Goal: Information Seeking & Learning: Learn about a topic

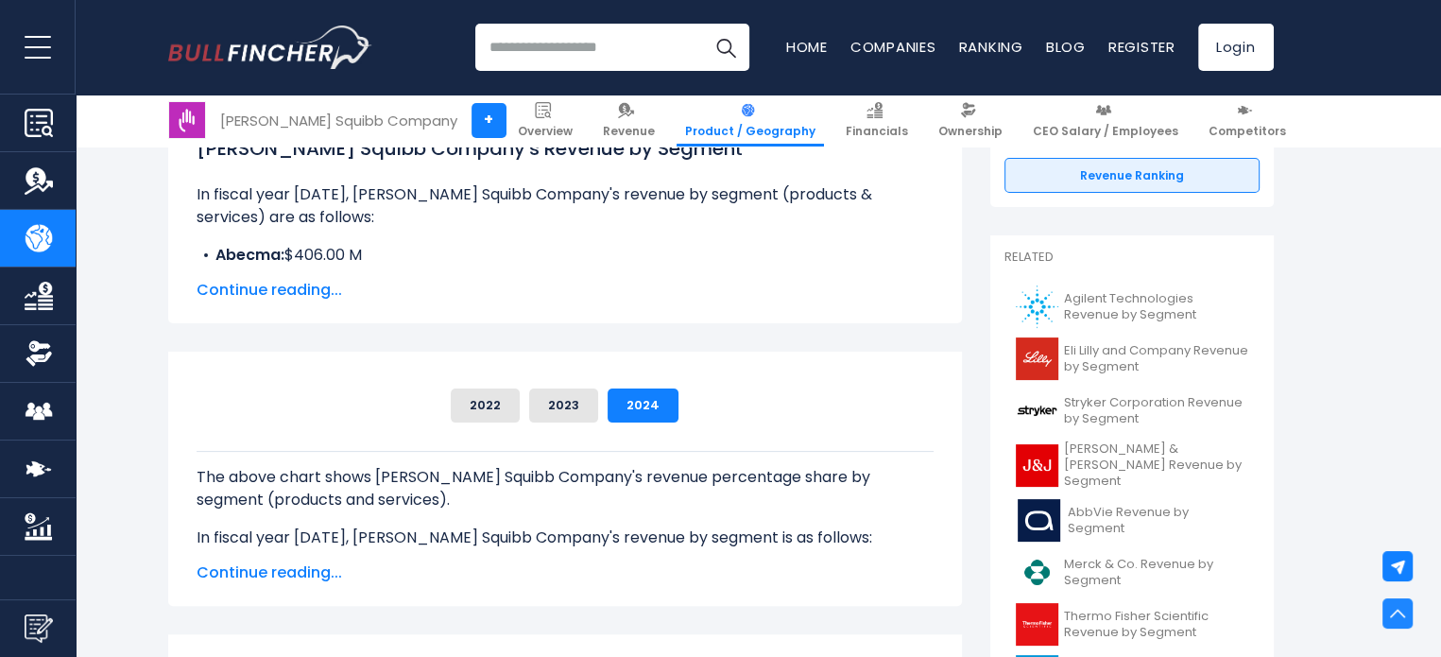
scroll to position [316, 0]
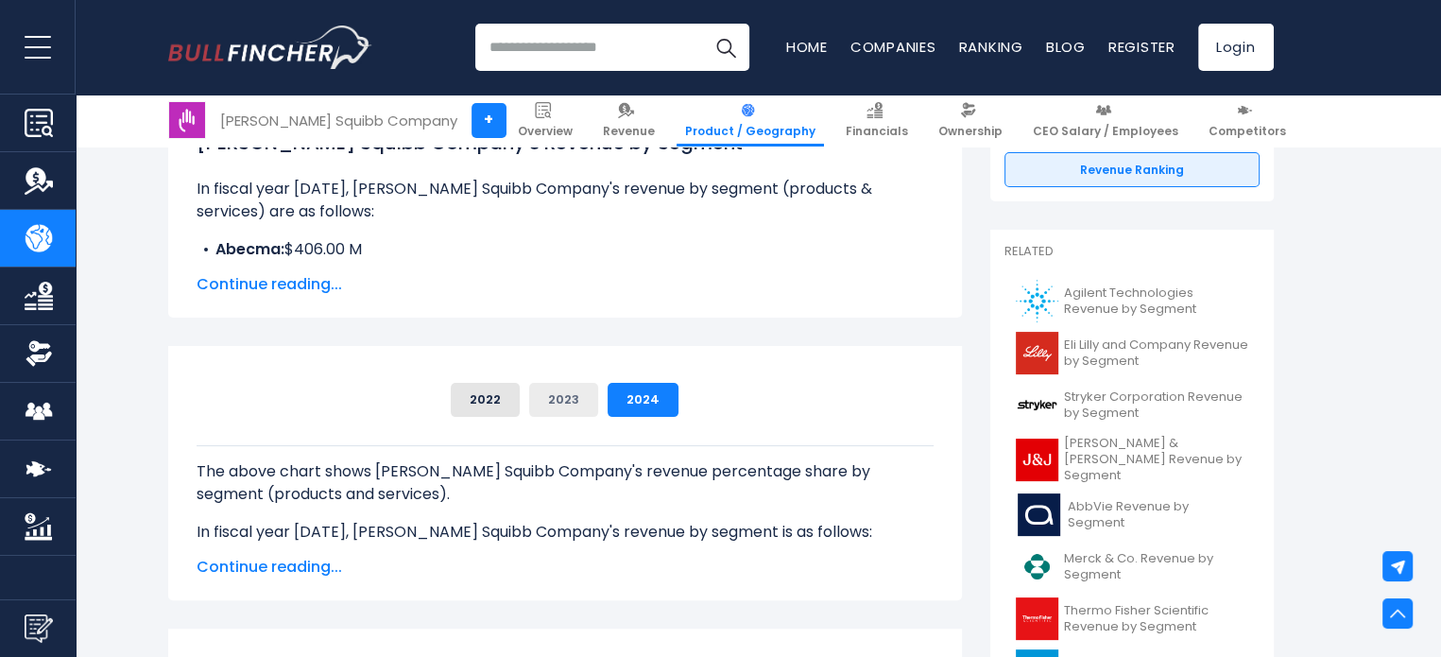
click at [581, 396] on button "2023" at bounding box center [563, 400] width 69 height 34
click at [662, 373] on div "Bristol-Myers Squibb Company's Revenue Share by Segment Abecma 388000000 Abraxa…" at bounding box center [564, 391] width 737 height 49
click at [656, 403] on button "2024" at bounding box center [642, 400] width 71 height 34
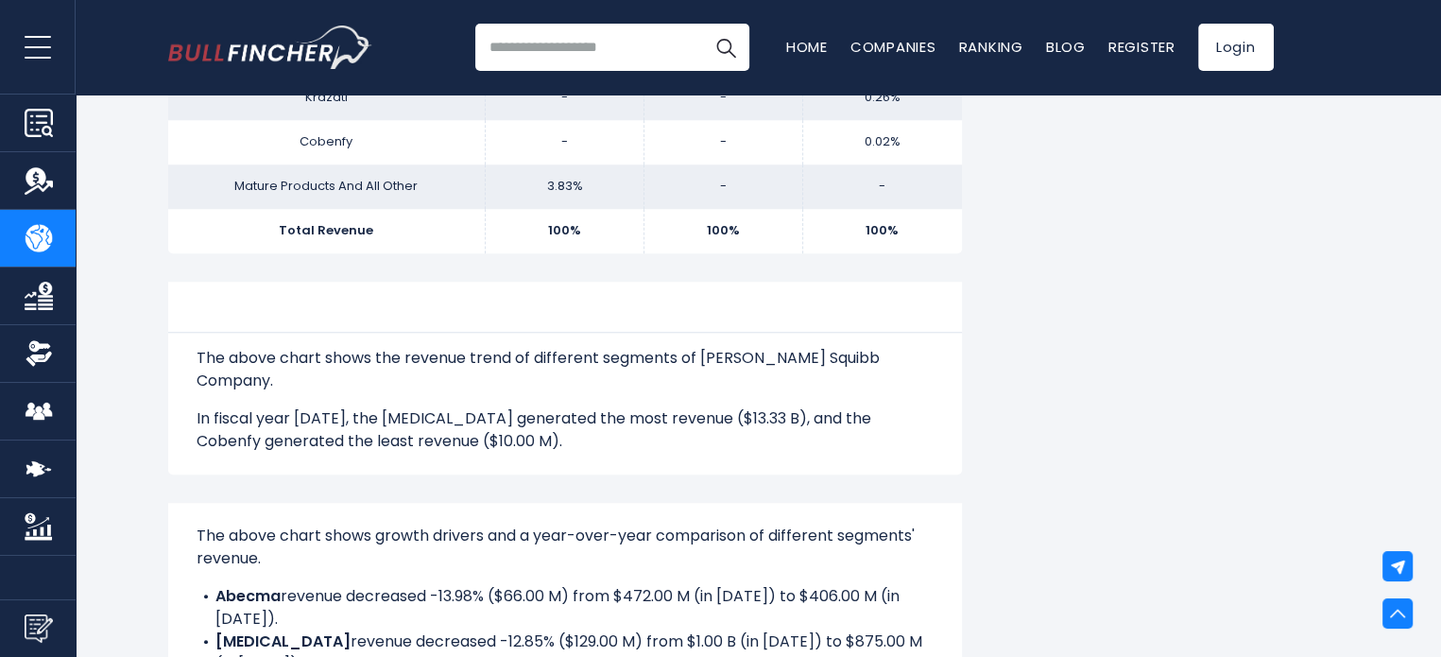
scroll to position [0, 0]
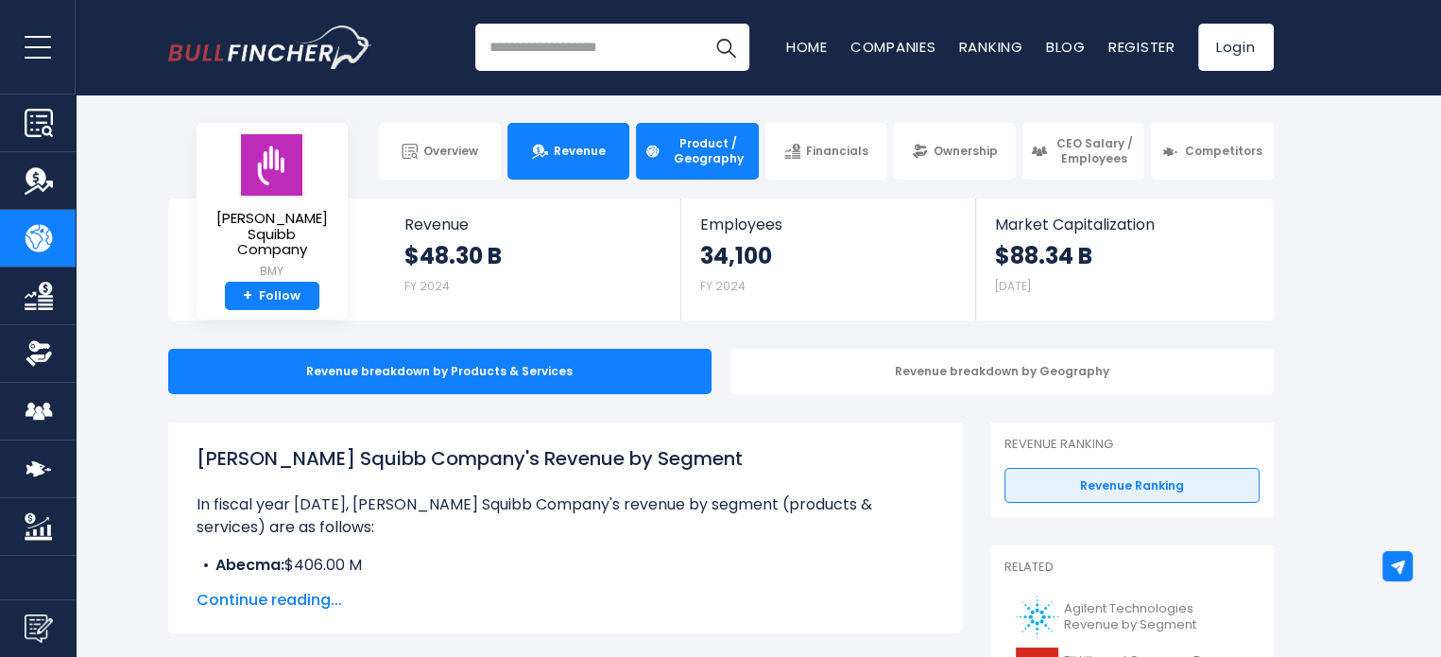
click at [571, 165] on link "Revenue" at bounding box center [568, 151] width 122 height 57
click at [889, 367] on div "Revenue breakdown by Geography" at bounding box center [1001, 371] width 543 height 45
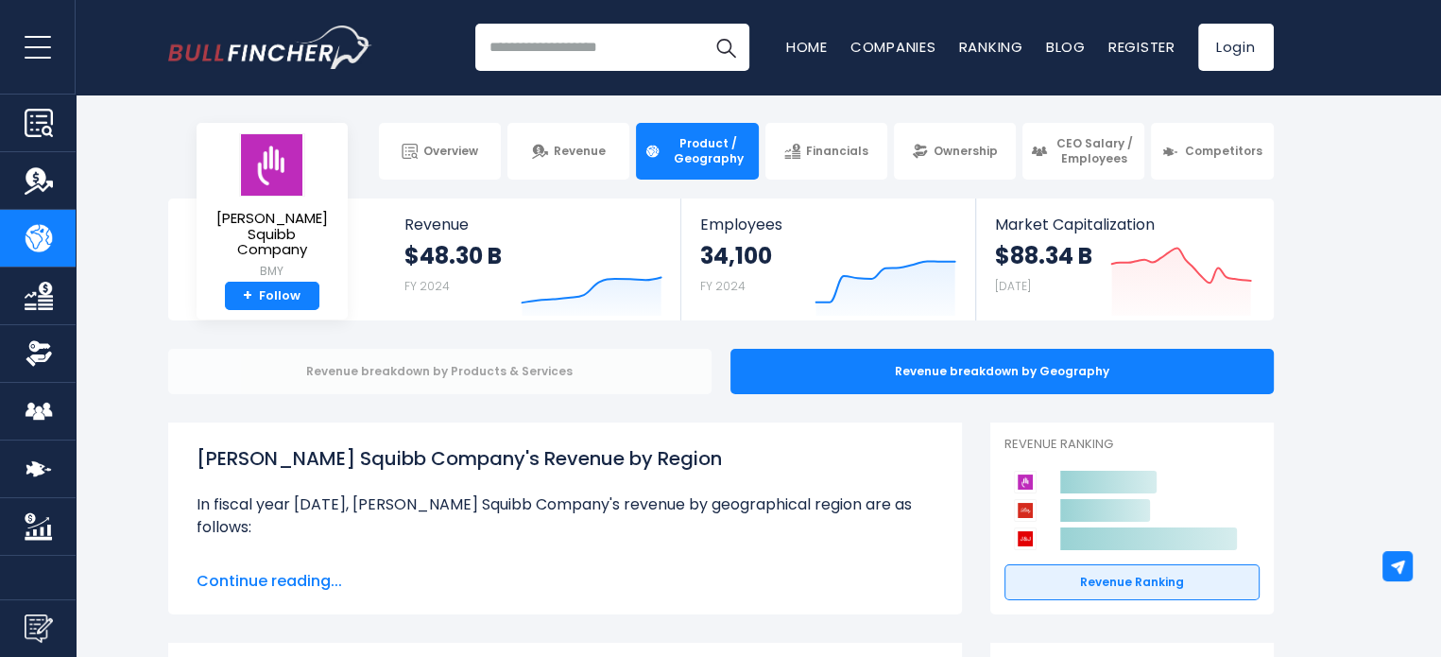
click at [453, 354] on div "Revenue breakdown by Products & Services" at bounding box center [439, 371] width 543 height 45
click at [488, 367] on div "Revenue breakdown by Products & Services" at bounding box center [439, 371] width 543 height 45
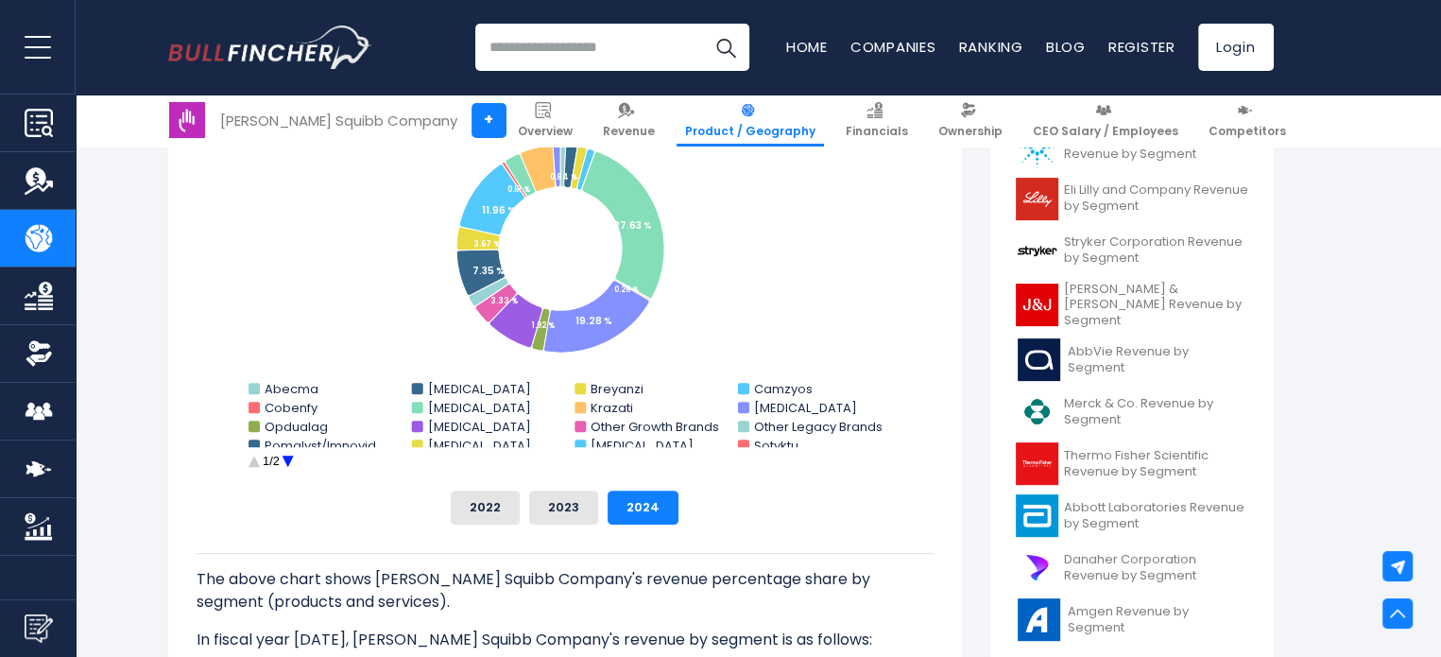
scroll to position [561, 0]
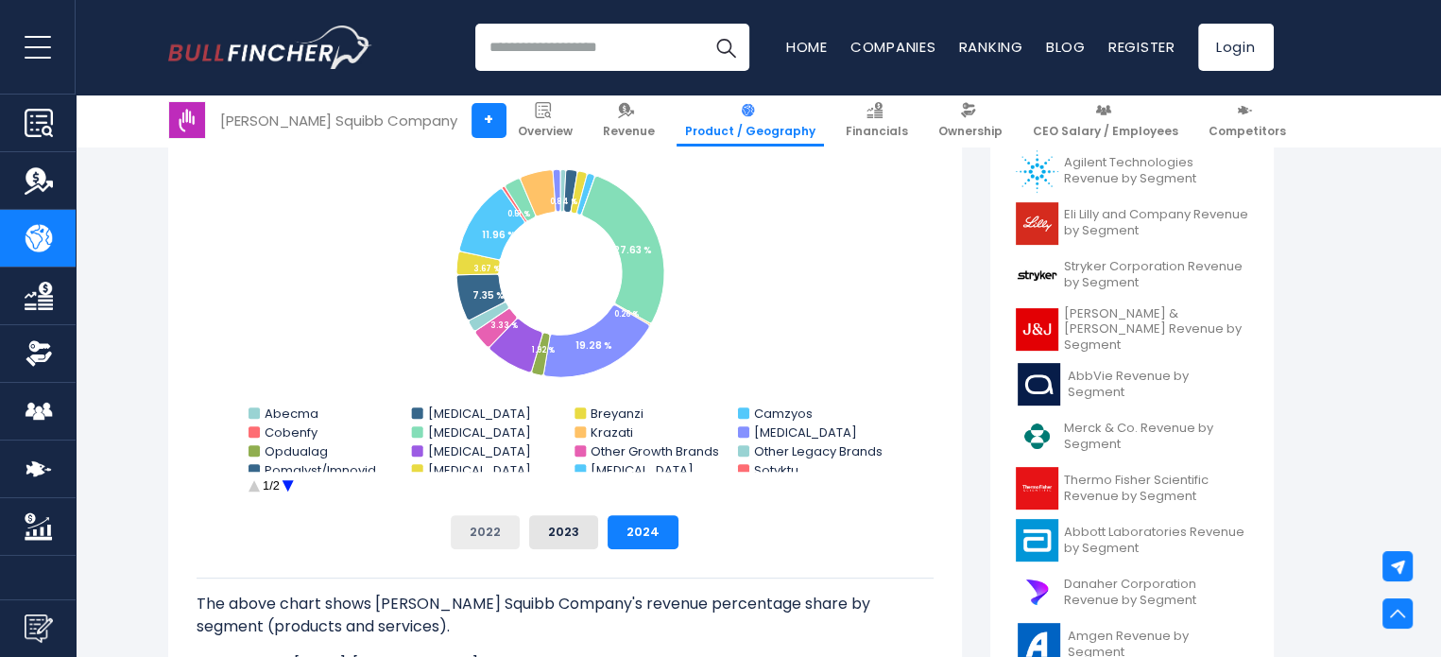
click at [489, 528] on button "2022" at bounding box center [485, 532] width 69 height 34
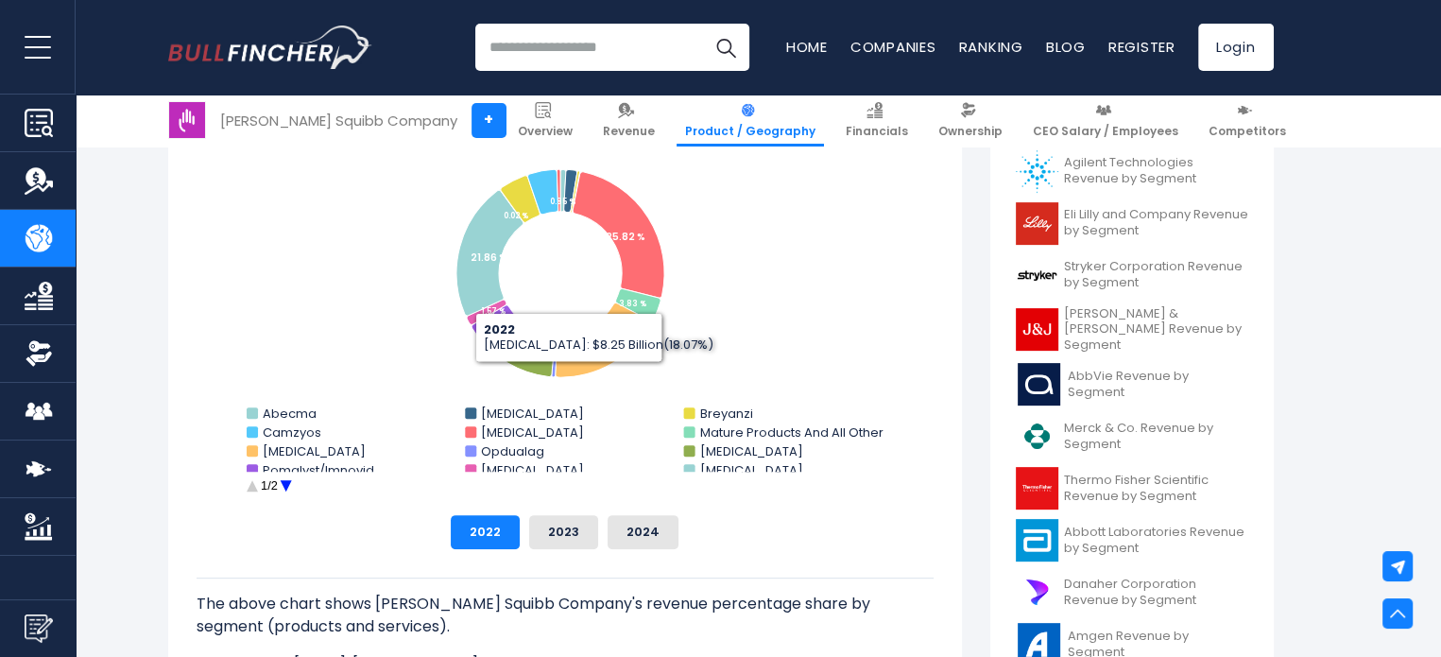
click at [669, 552] on div "The above chart shows Bristol-Myers Squibb Company's revenue percentage share b…" at bounding box center [564, 612] width 737 height 127
click at [652, 536] on button "2024" at bounding box center [642, 532] width 71 height 34
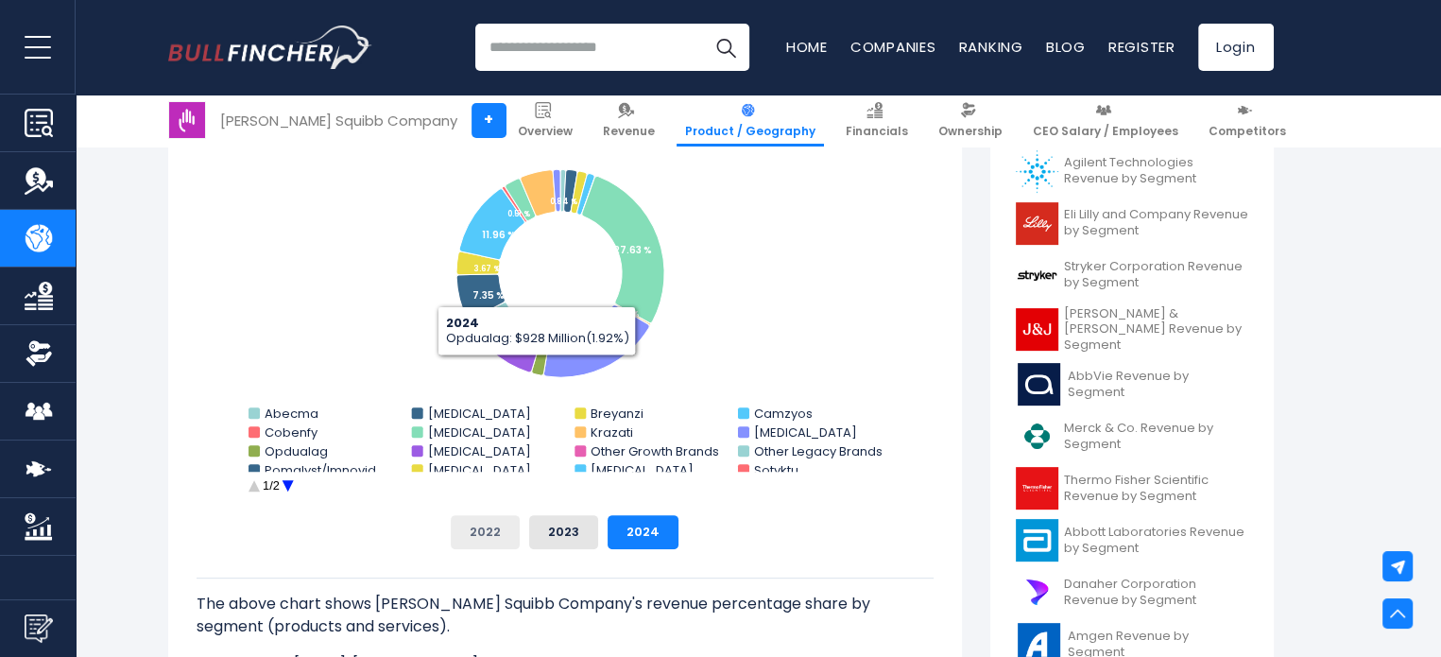
click at [498, 539] on button "2022" at bounding box center [485, 532] width 69 height 34
